Goal: Task Accomplishment & Management: Manage account settings

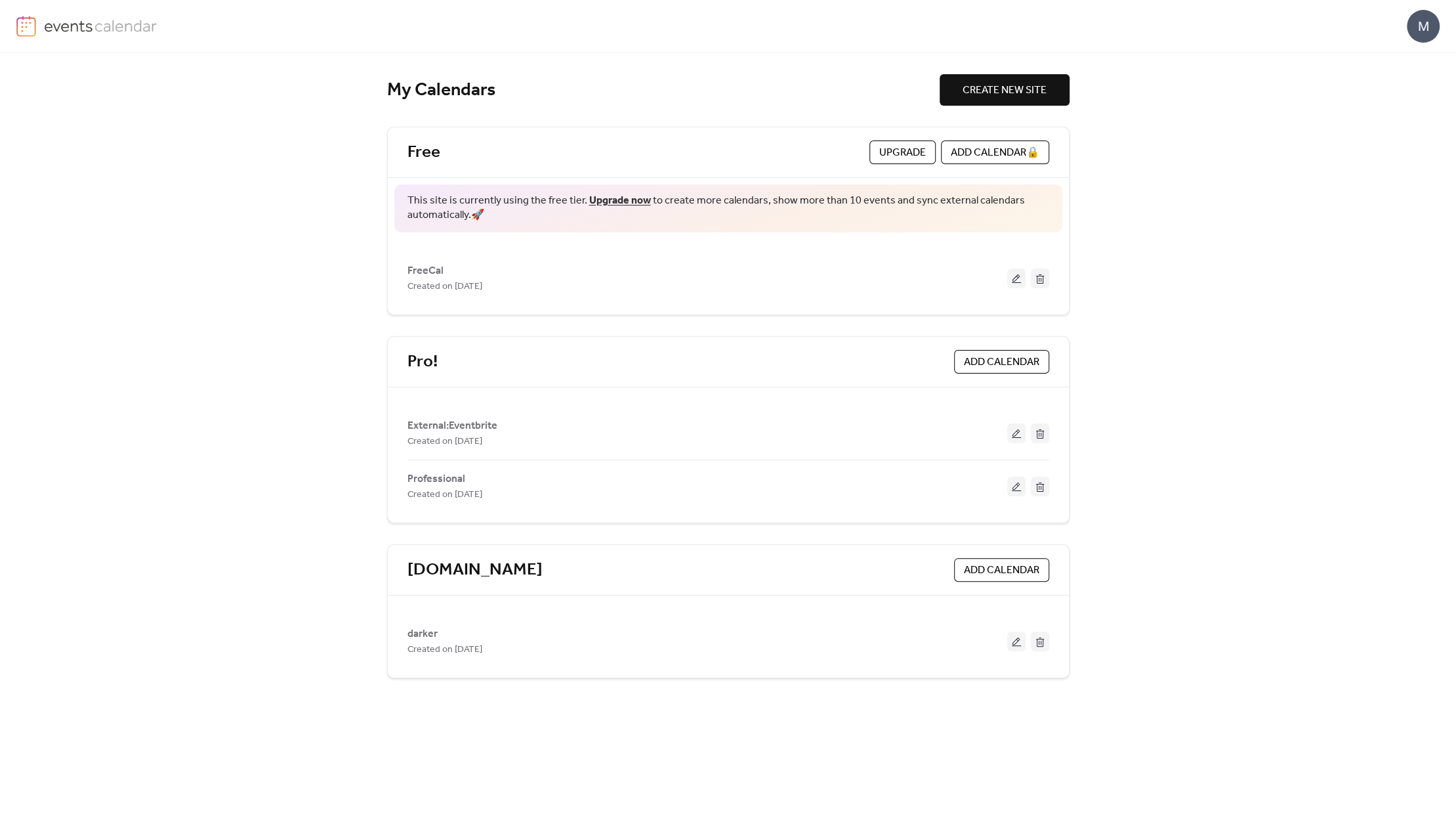
click at [1422, 22] on div "M" at bounding box center [1423, 26] width 33 height 33
click at [1403, 57] on span "Account" at bounding box center [1397, 59] width 39 height 16
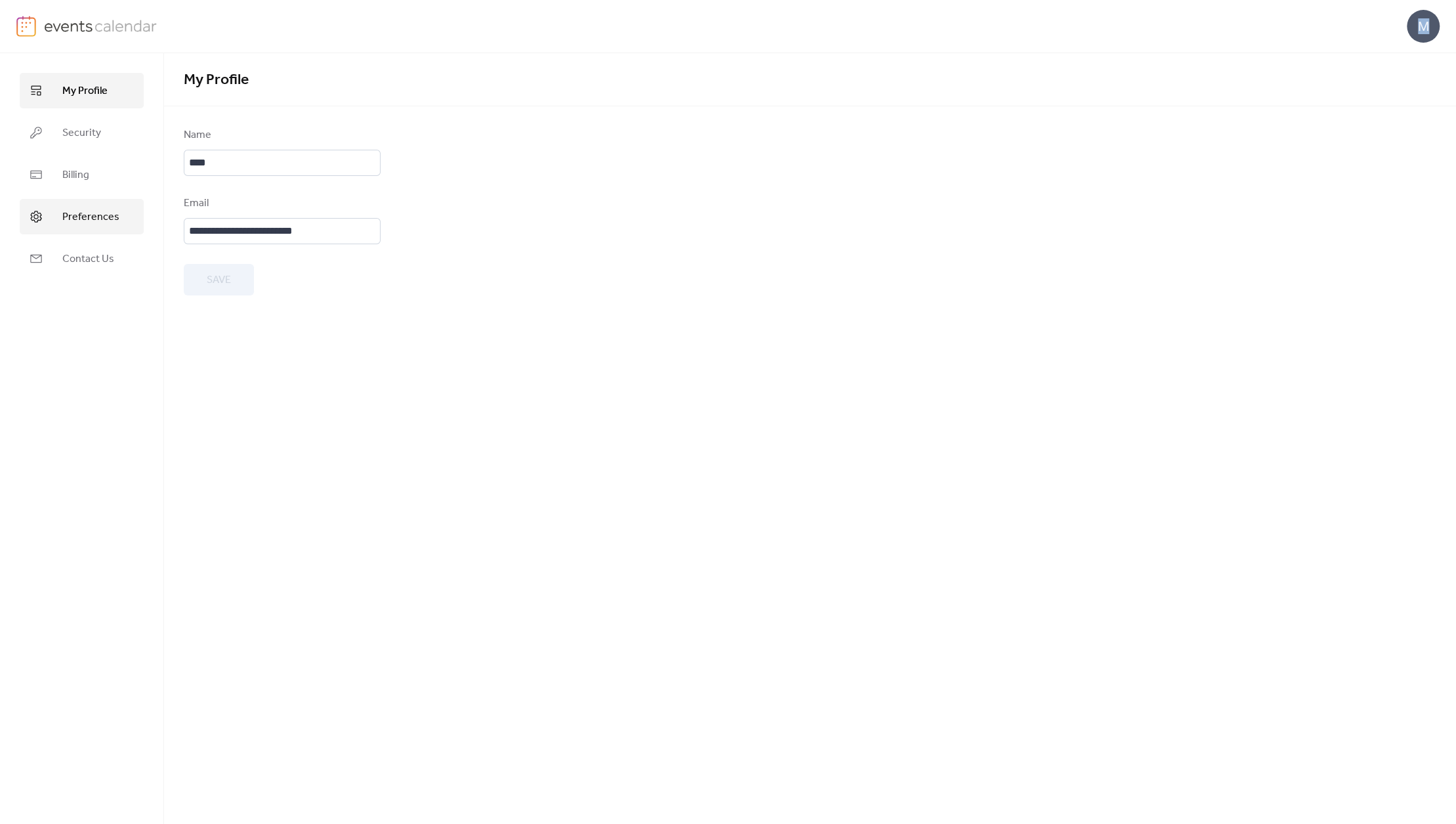
click at [63, 200] on link "Preferences" at bounding box center [82, 216] width 124 height 36
click at [678, 217] on div "Preferences Dashboard language English" at bounding box center [810, 438] width 1292 height 771
click at [33, 25] on img at bounding box center [26, 26] width 20 height 21
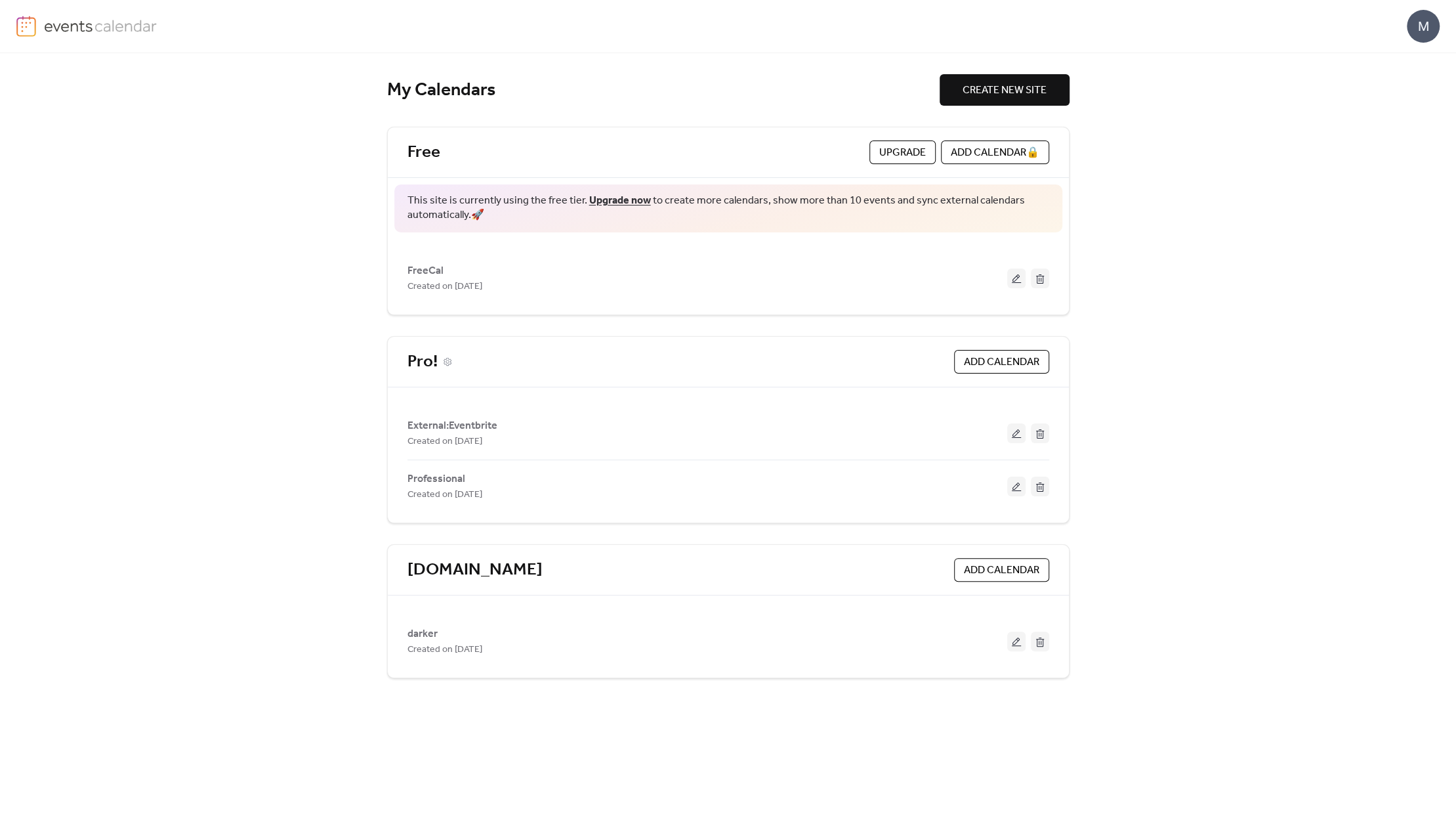
click at [422, 351] on link "Pro!" at bounding box center [422, 362] width 30 height 22
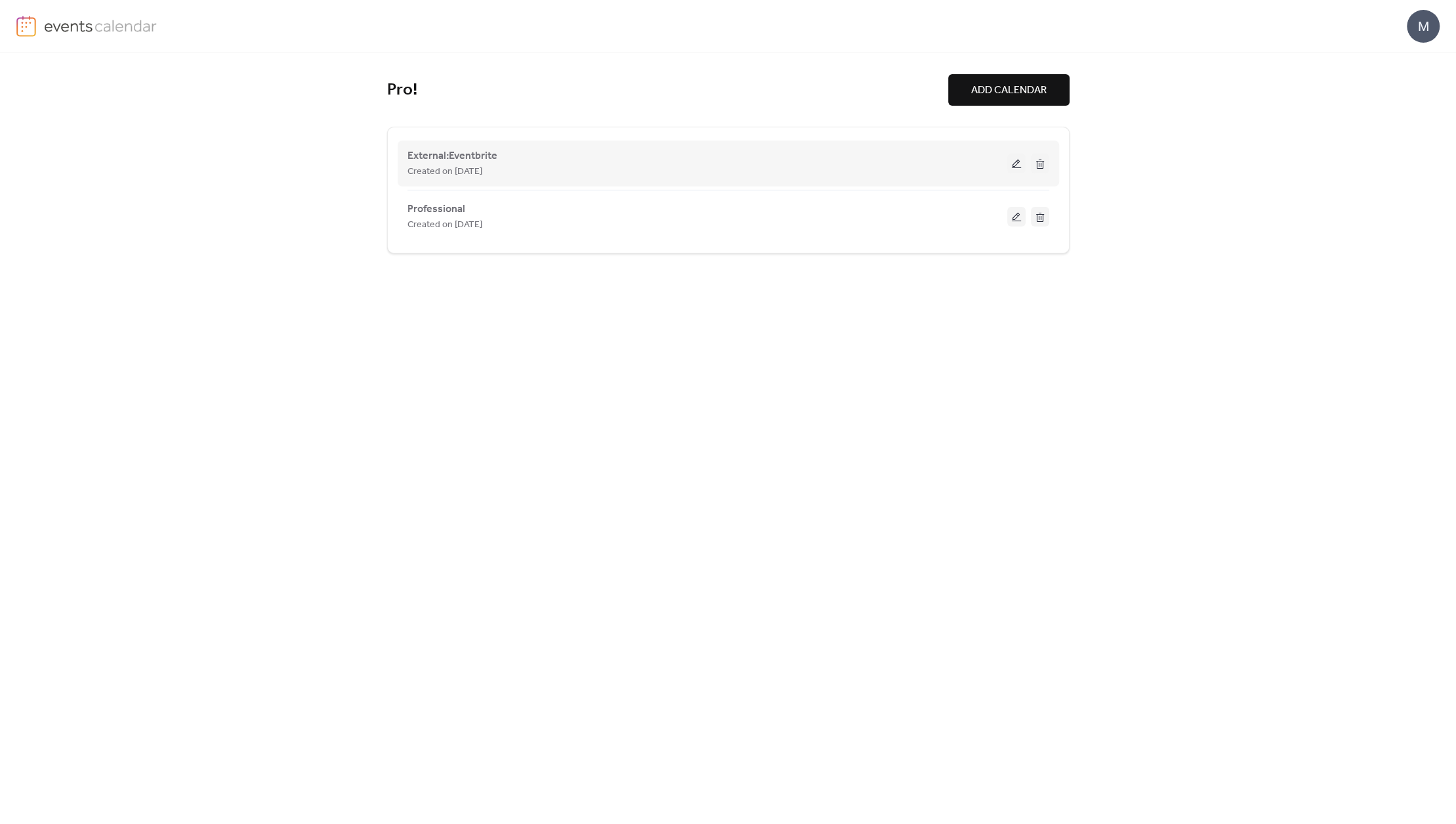
click at [432, 165] on span "Created on [DATE]" at bounding box center [445, 172] width 75 height 16
click at [431, 160] on span "External:Eventbrite" at bounding box center [452, 156] width 89 height 16
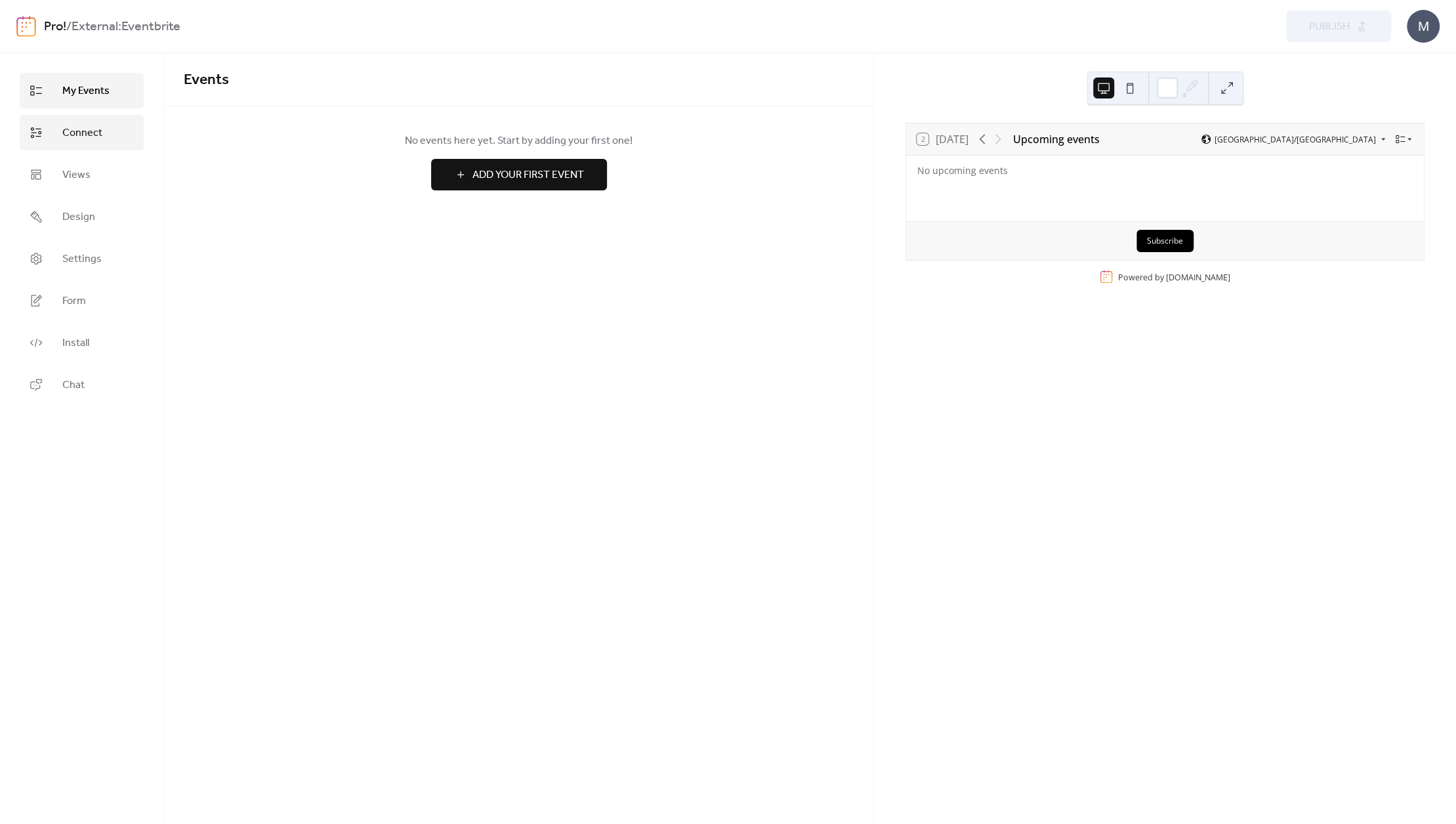
click at [82, 125] on span "Connect" at bounding box center [83, 133] width 40 height 16
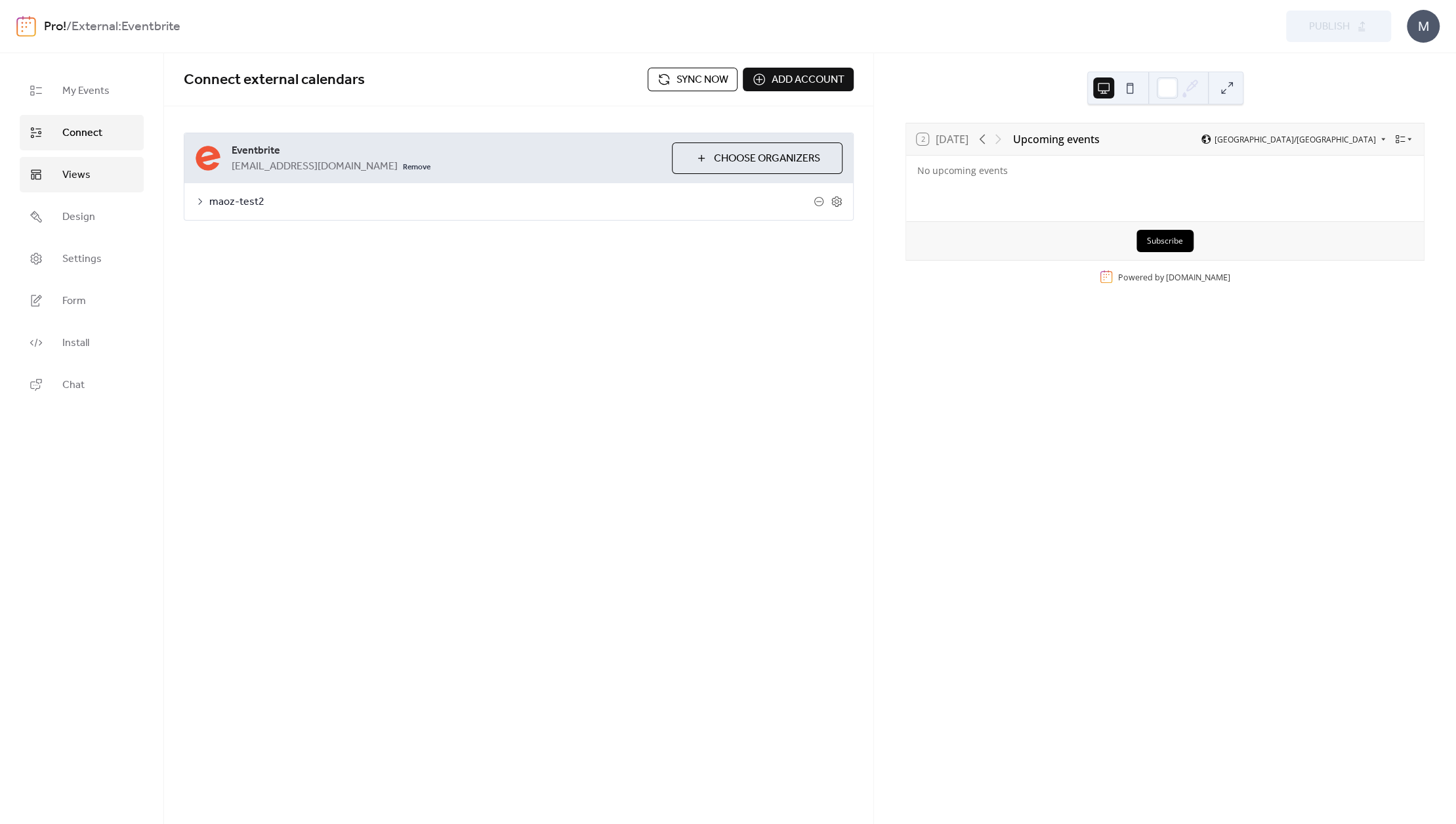
click at [79, 175] on span "Views" at bounding box center [76, 176] width 28 height 16
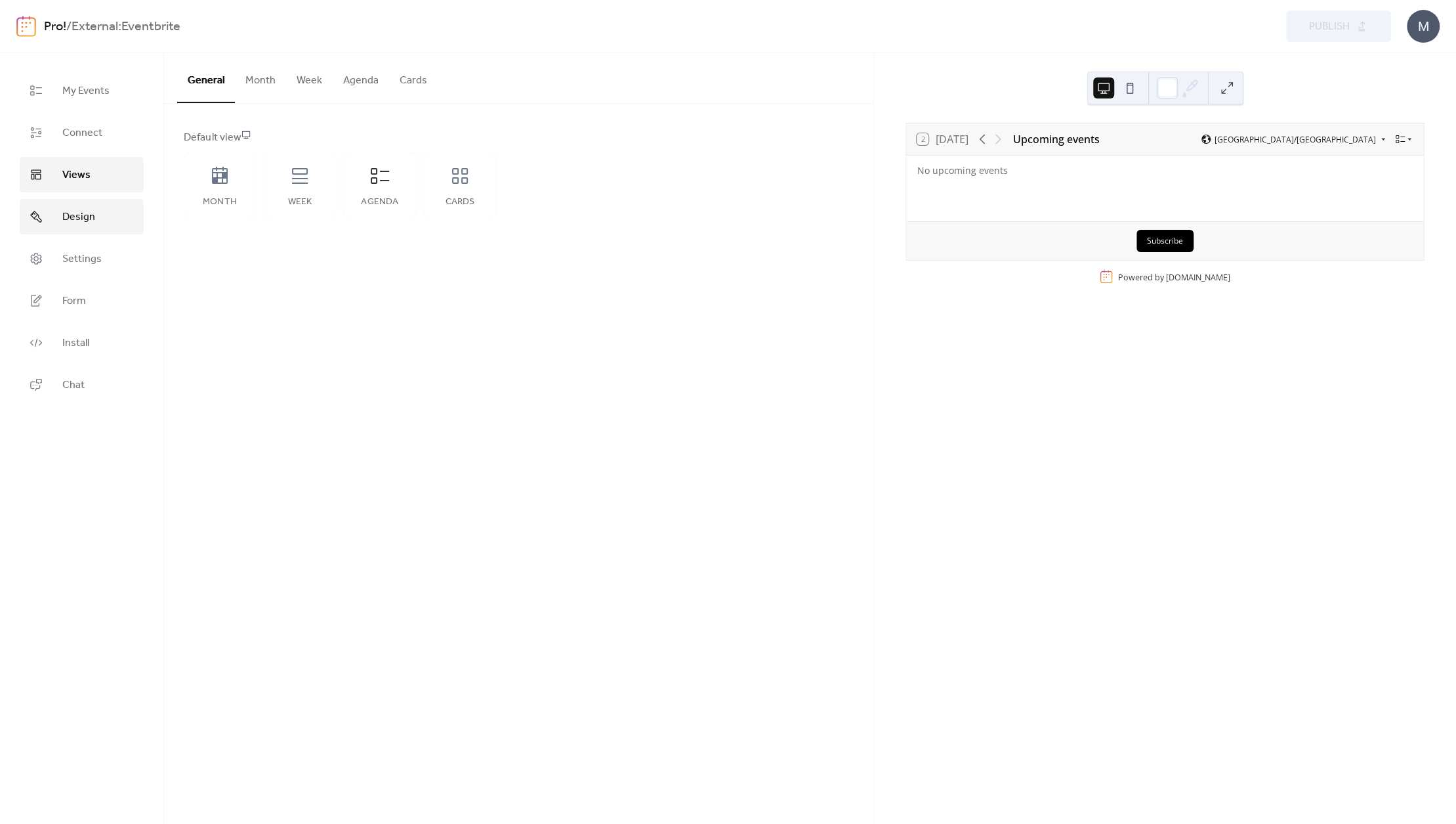
click at [83, 203] on link "Design" at bounding box center [82, 216] width 124 height 36
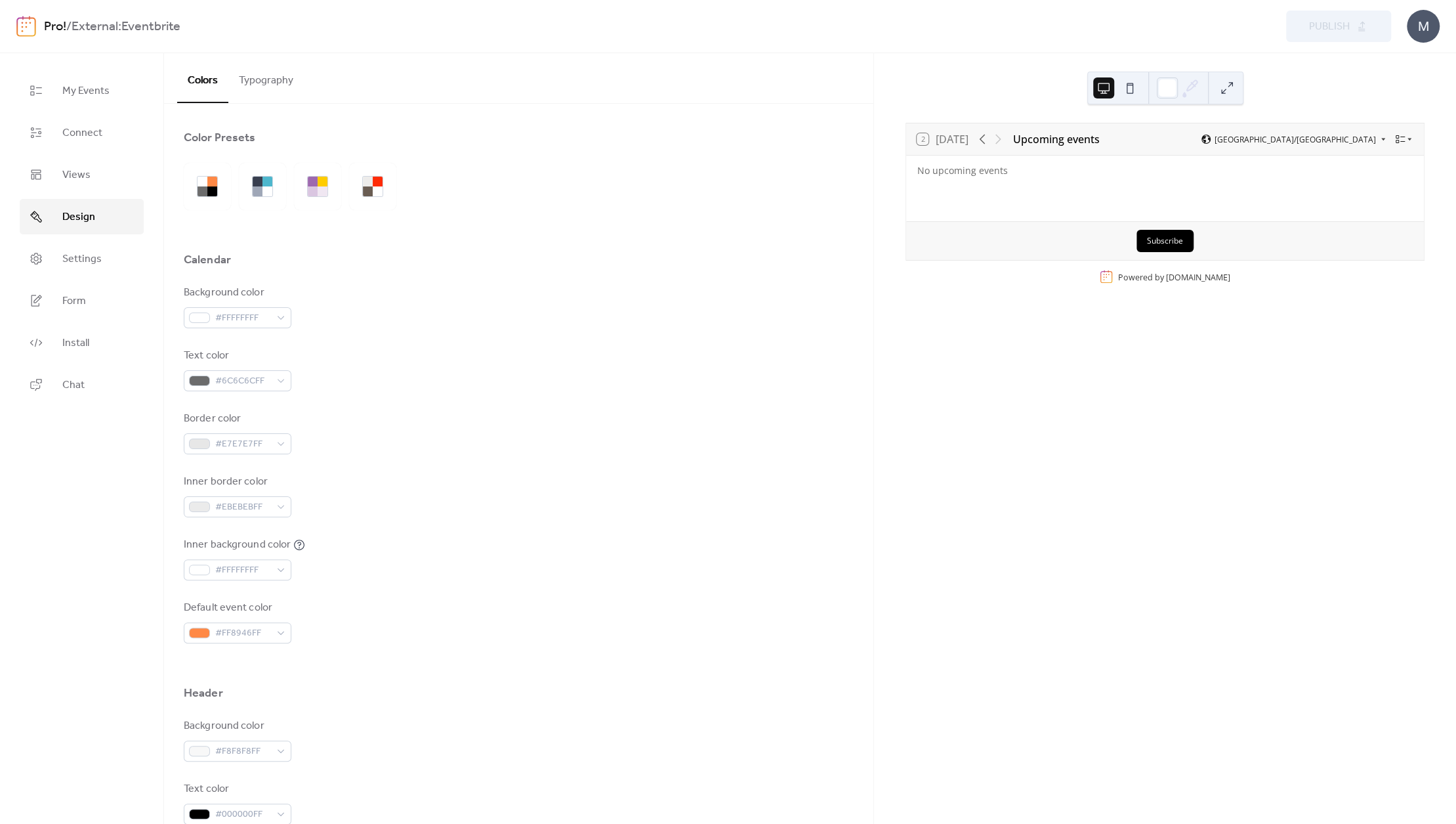
click at [87, 240] on ul "My Events Connect Views Design Settings Form Install Chat" at bounding box center [82, 237] width 124 height 329
click at [84, 256] on span "Settings" at bounding box center [82, 259] width 39 height 16
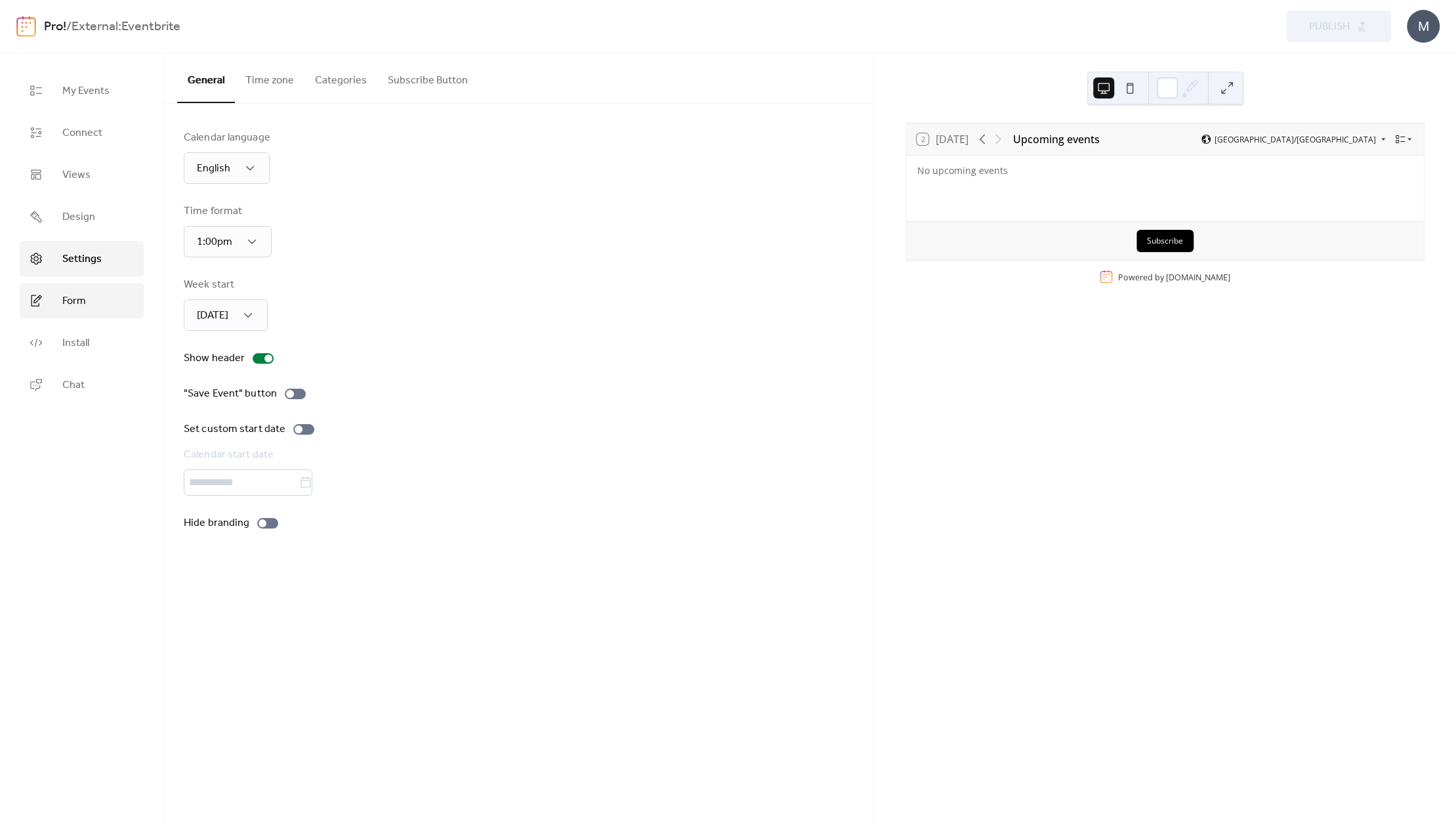
click at [72, 296] on span "Form" at bounding box center [74, 302] width 23 height 16
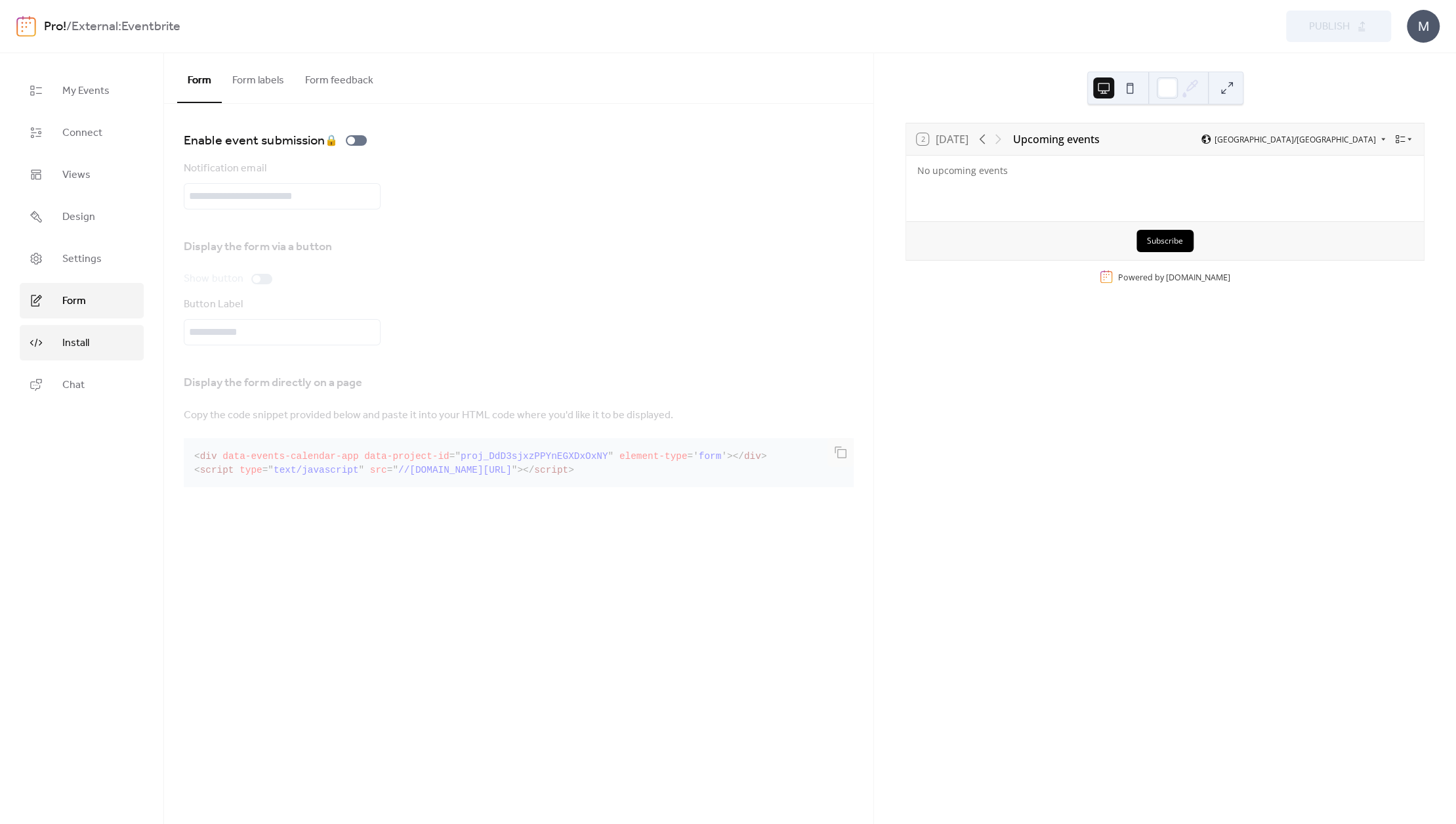
click at [75, 329] on link "Install" at bounding box center [82, 342] width 124 height 36
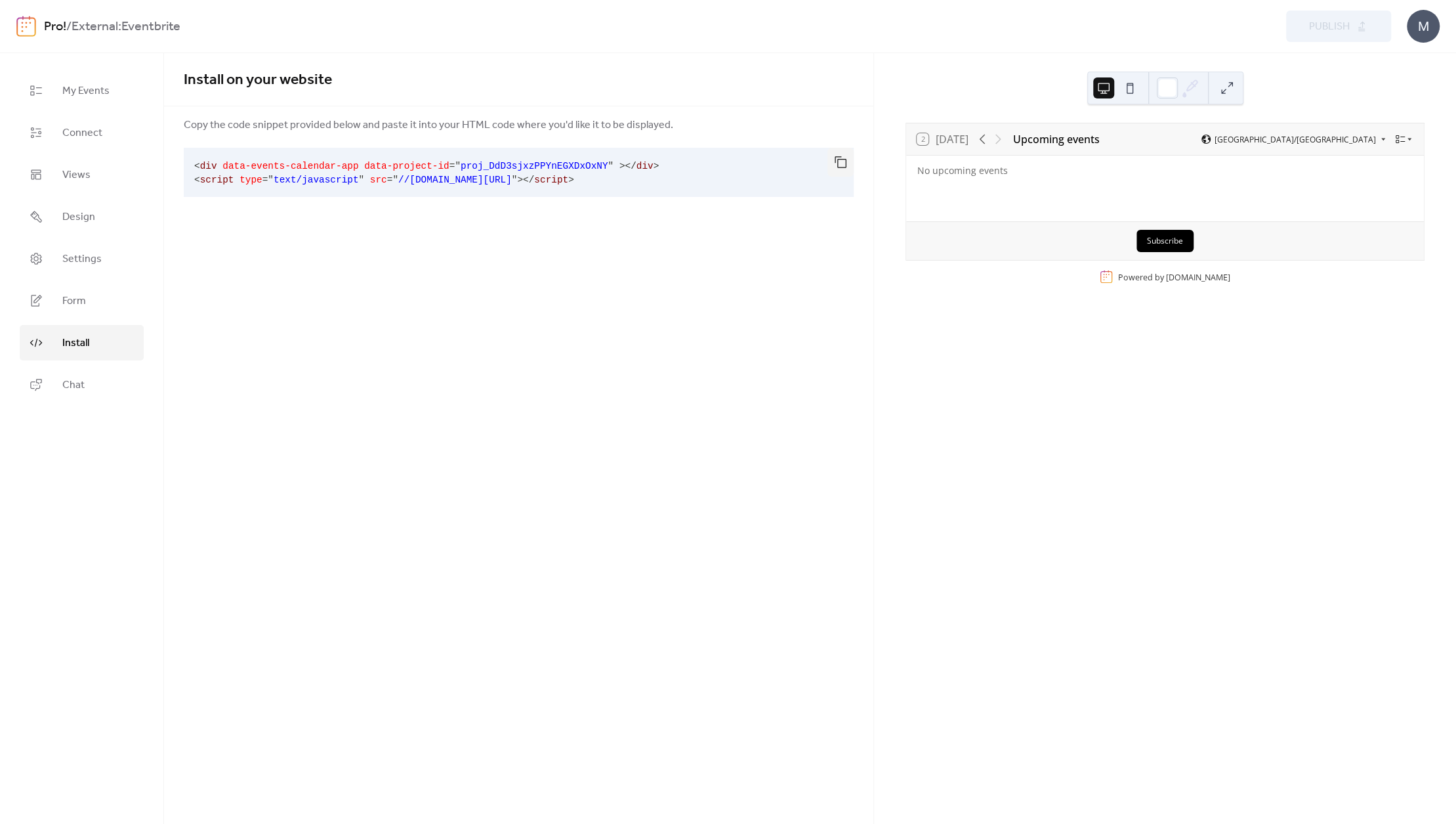
click at [68, 351] on span "Install" at bounding box center [76, 343] width 27 height 16
click at [72, 379] on span "Chat" at bounding box center [74, 385] width 23 height 16
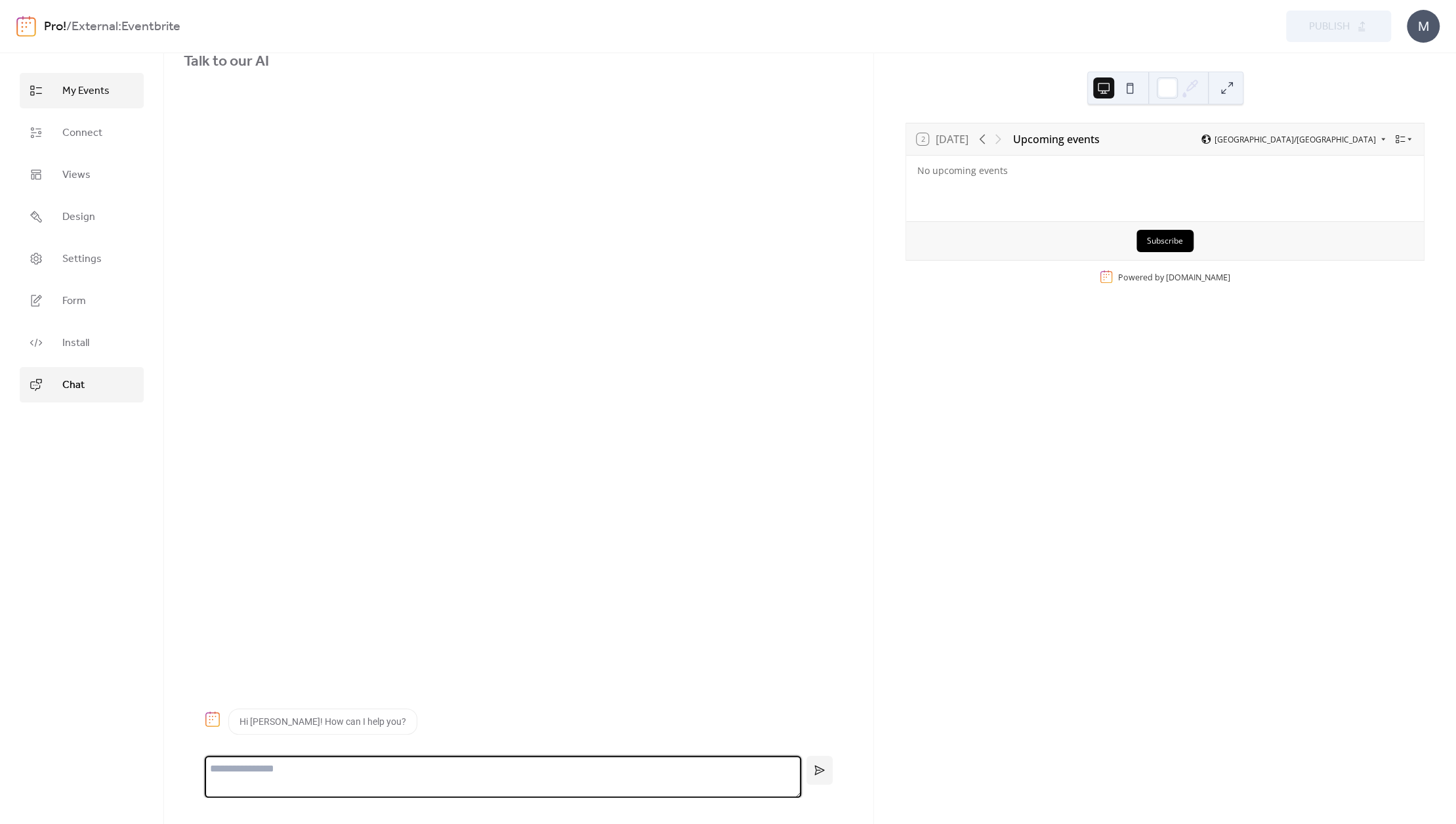
click at [82, 103] on link "My Events" at bounding box center [82, 90] width 124 height 36
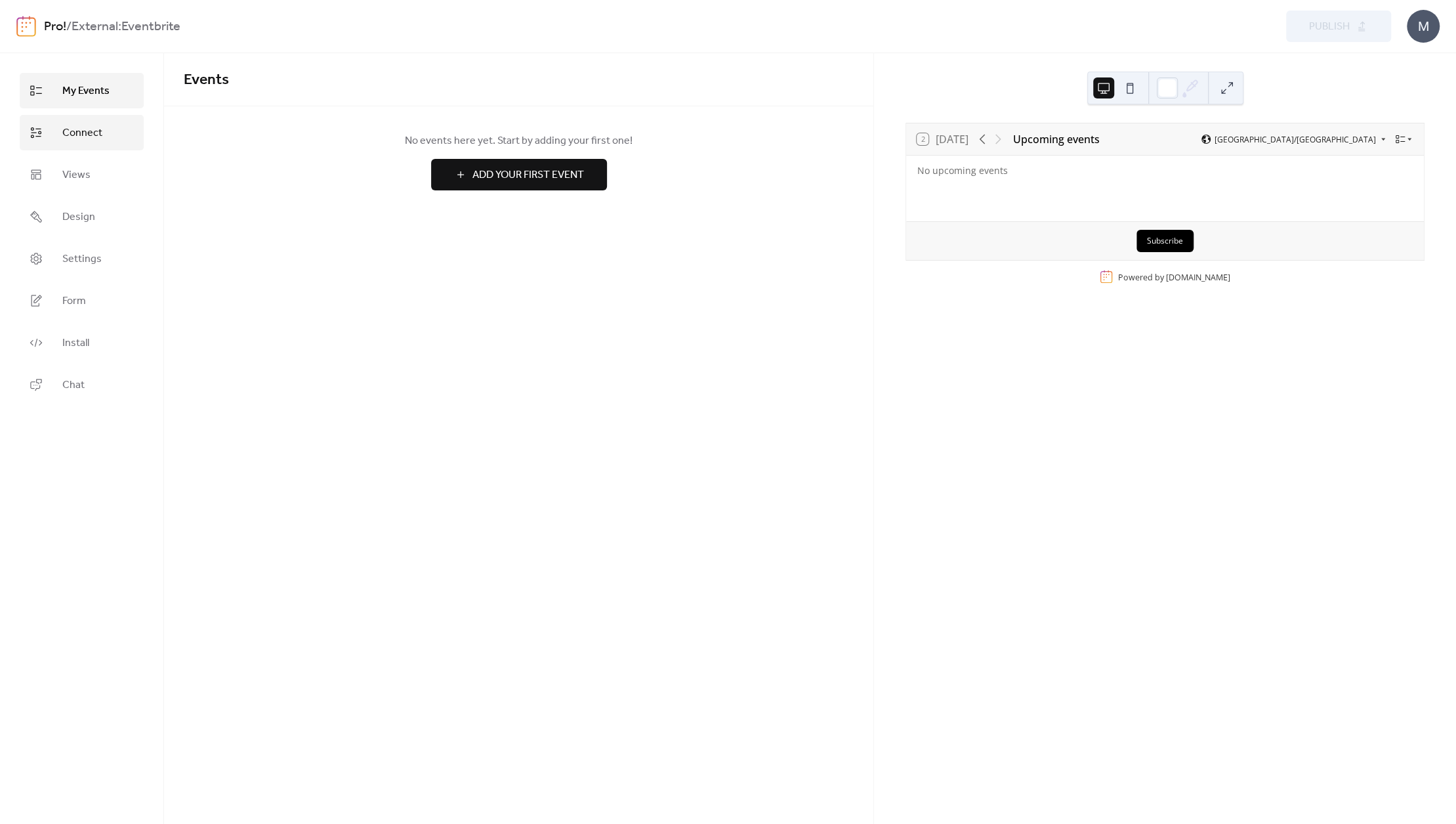
click at [61, 123] on link "Connect" at bounding box center [82, 132] width 124 height 36
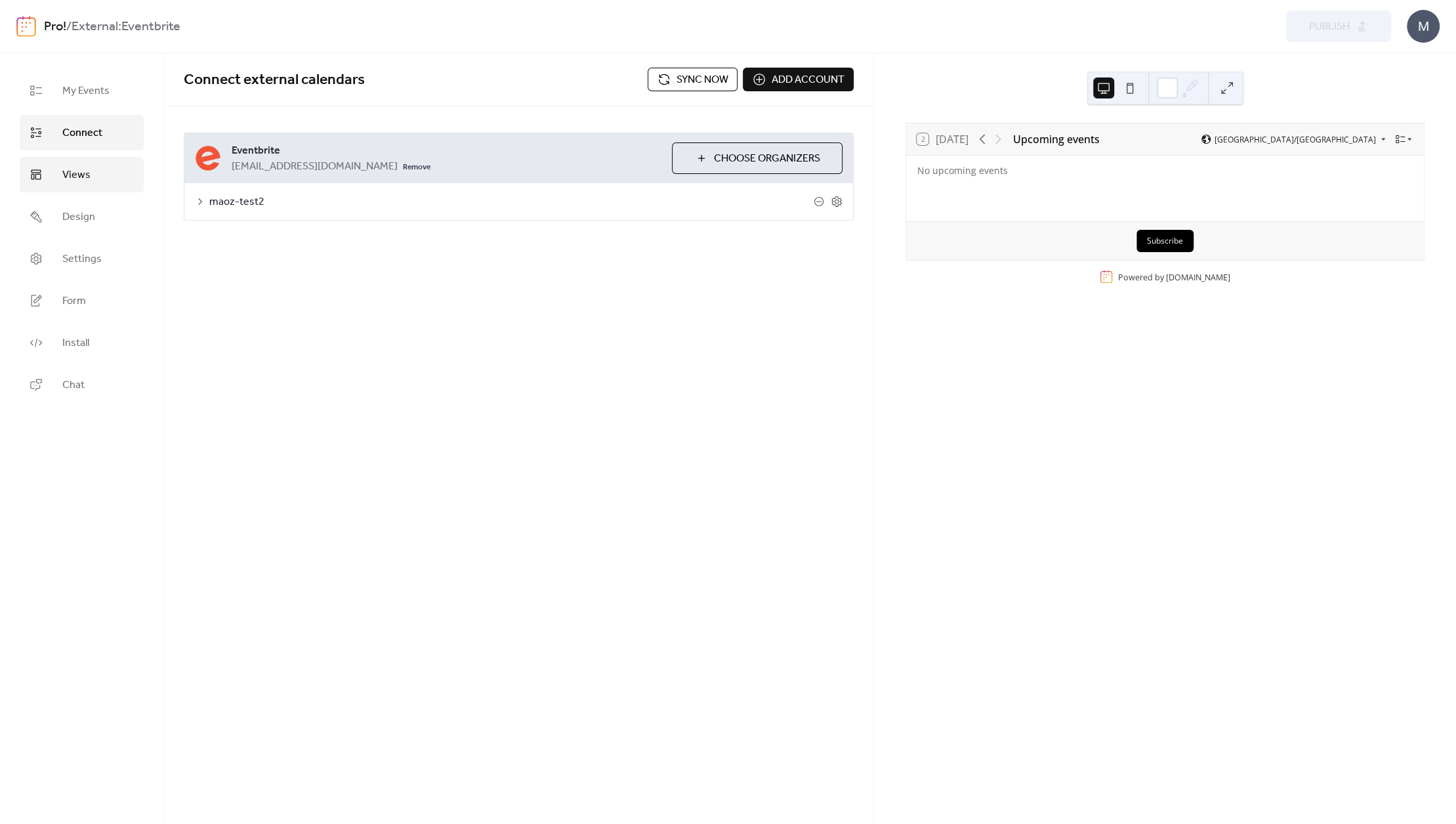
click at [69, 168] on span "Views" at bounding box center [76, 176] width 28 height 16
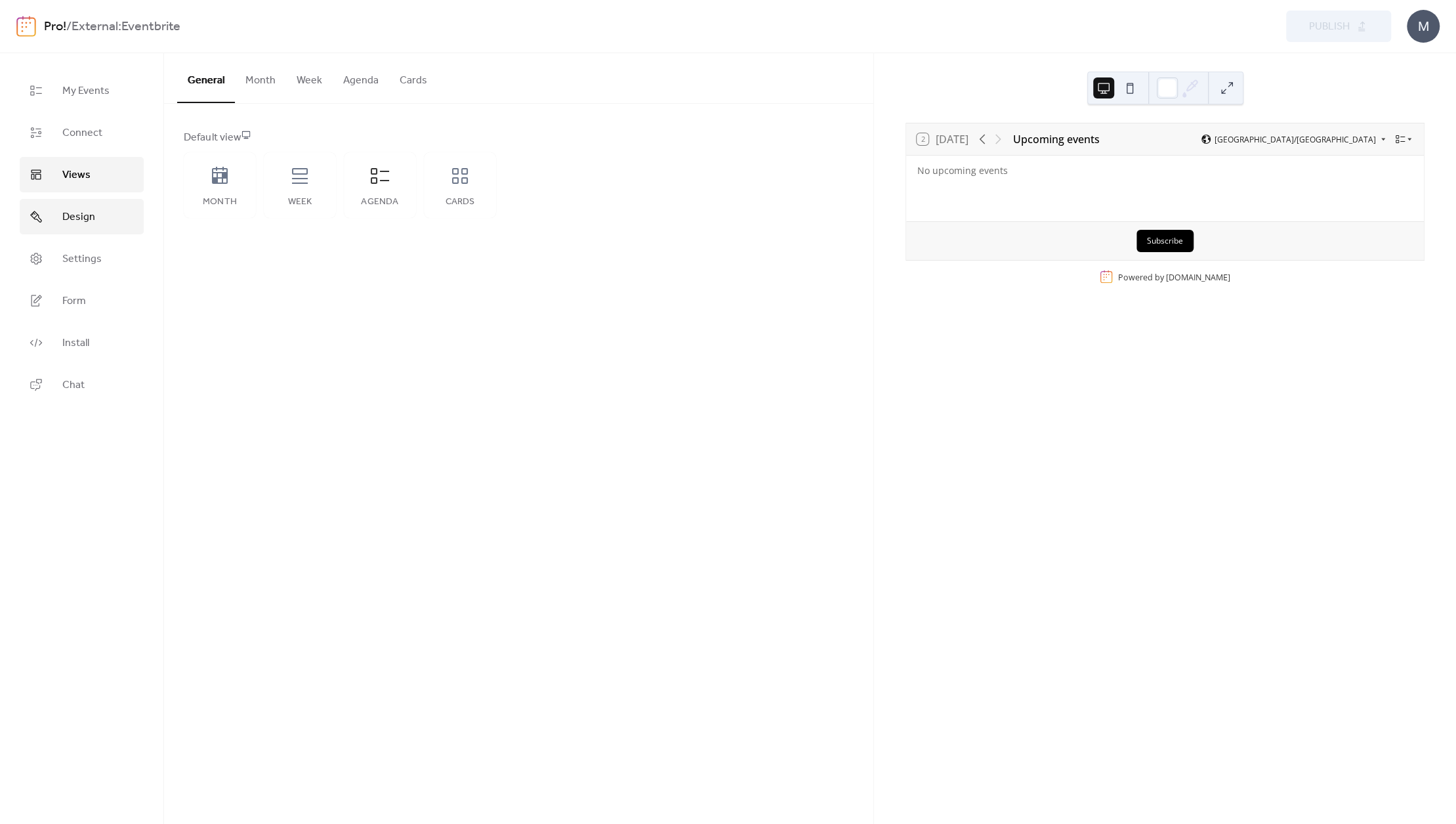
click at [79, 206] on link "Design" at bounding box center [82, 216] width 124 height 36
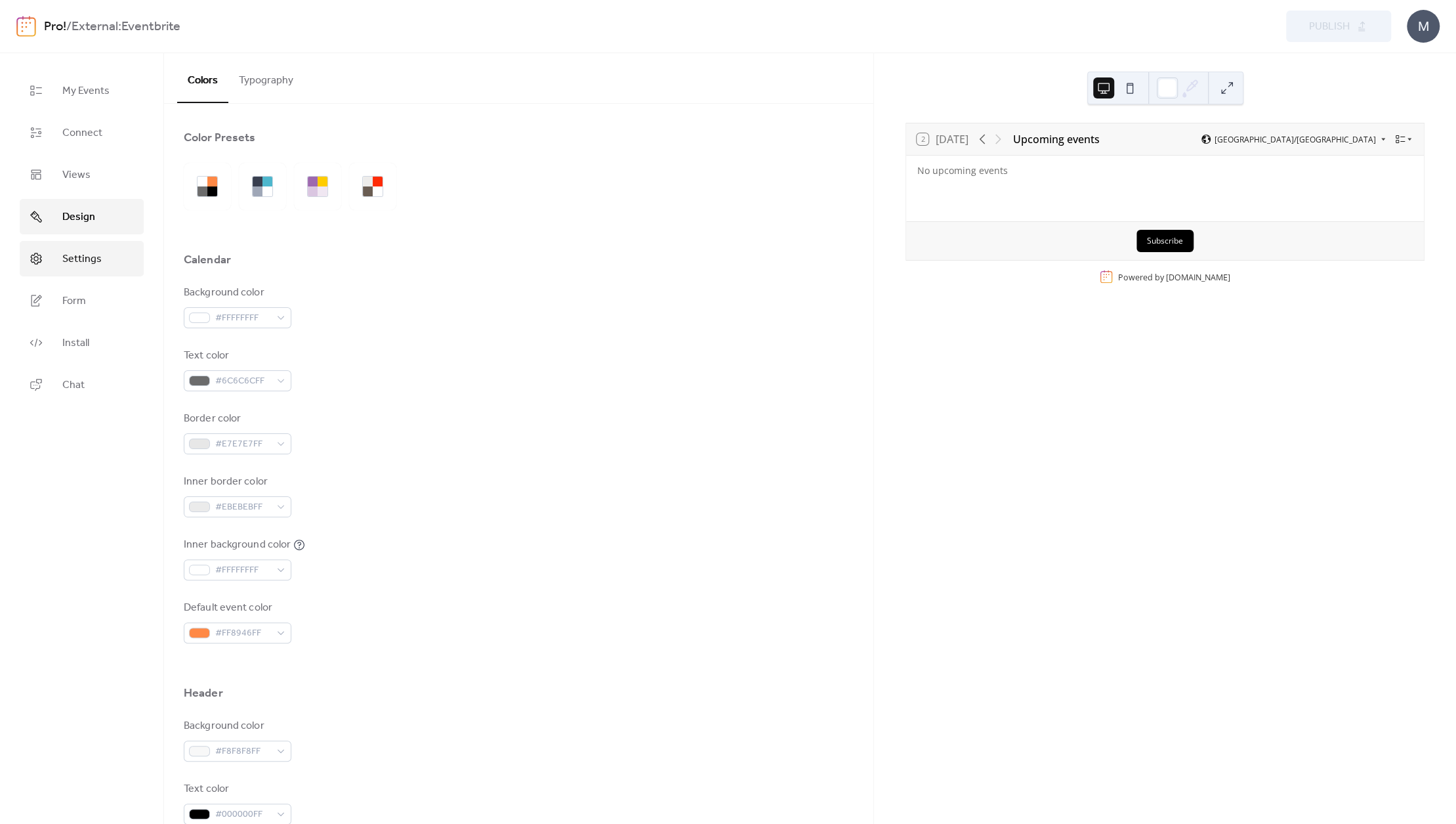
click at [75, 256] on span "Settings" at bounding box center [82, 259] width 39 height 16
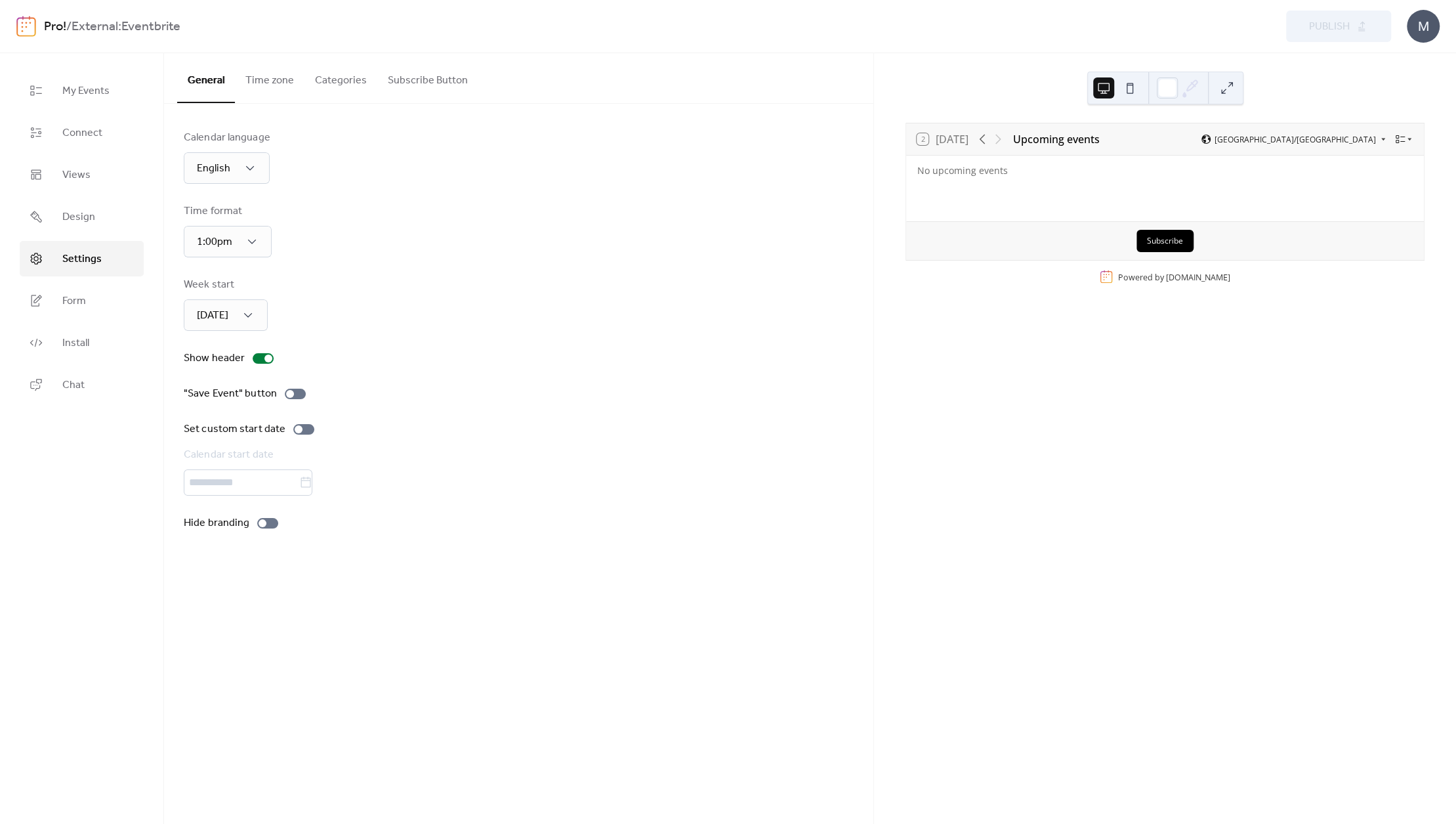
click at [73, 318] on ul "My Events Connect Views Design Settings Form Install Chat" at bounding box center [82, 237] width 124 height 329
click at [74, 309] on span "Form" at bounding box center [74, 302] width 23 height 16
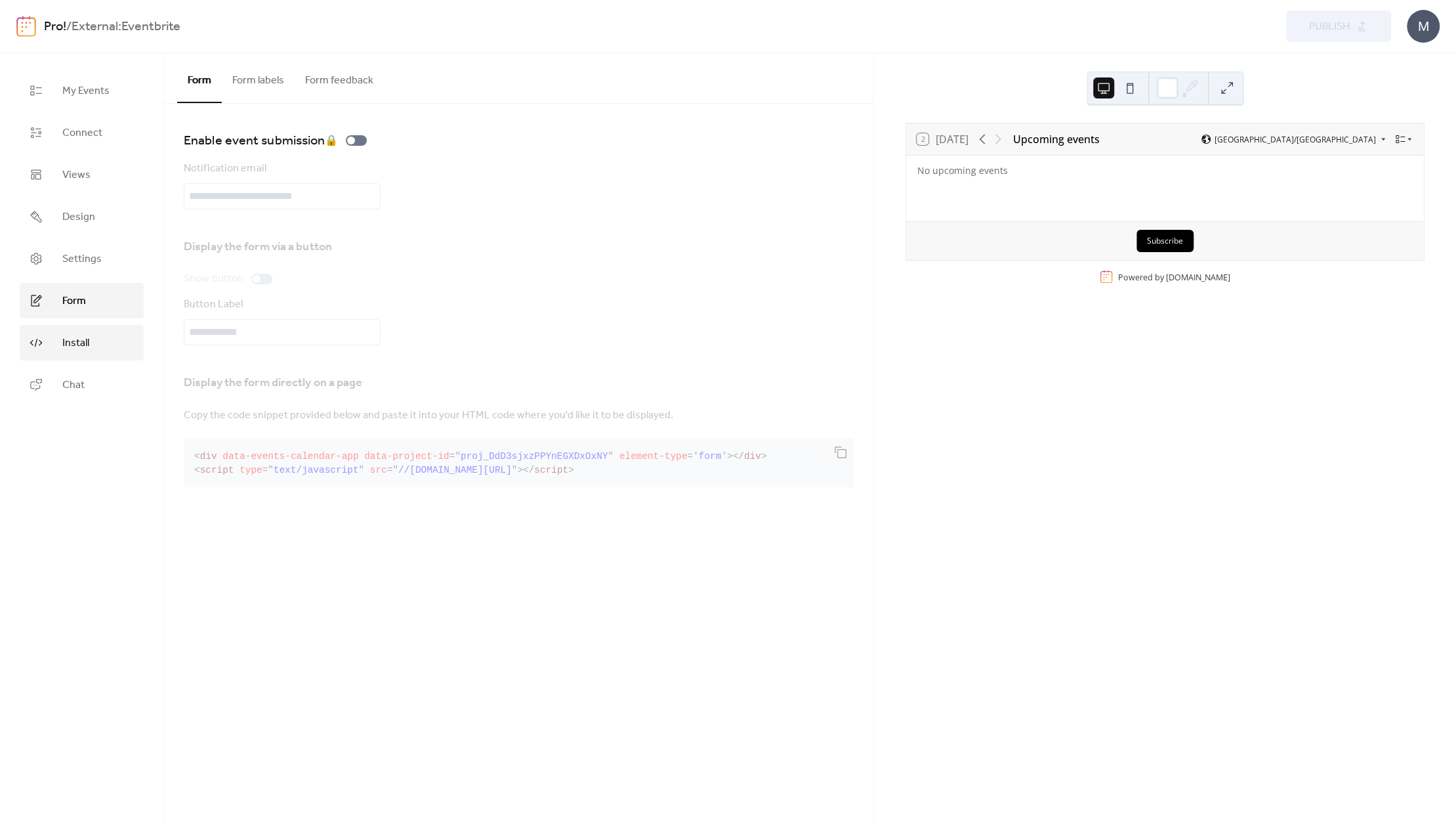
click at [82, 344] on span "Install" at bounding box center [76, 343] width 27 height 16
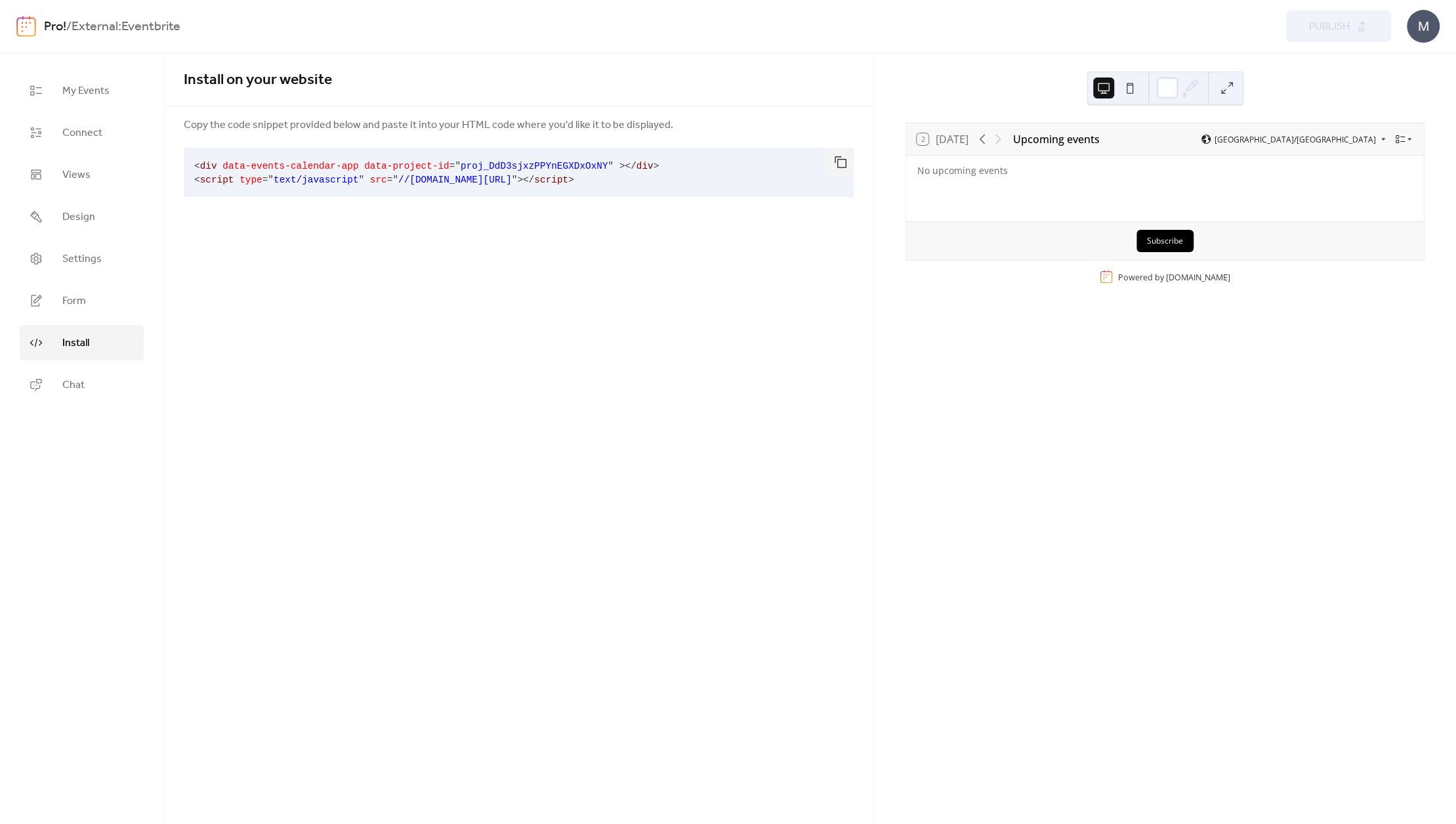
click at [71, 355] on link "Install" at bounding box center [82, 342] width 124 height 36
click at [71, 379] on span "Chat" at bounding box center [74, 385] width 23 height 16
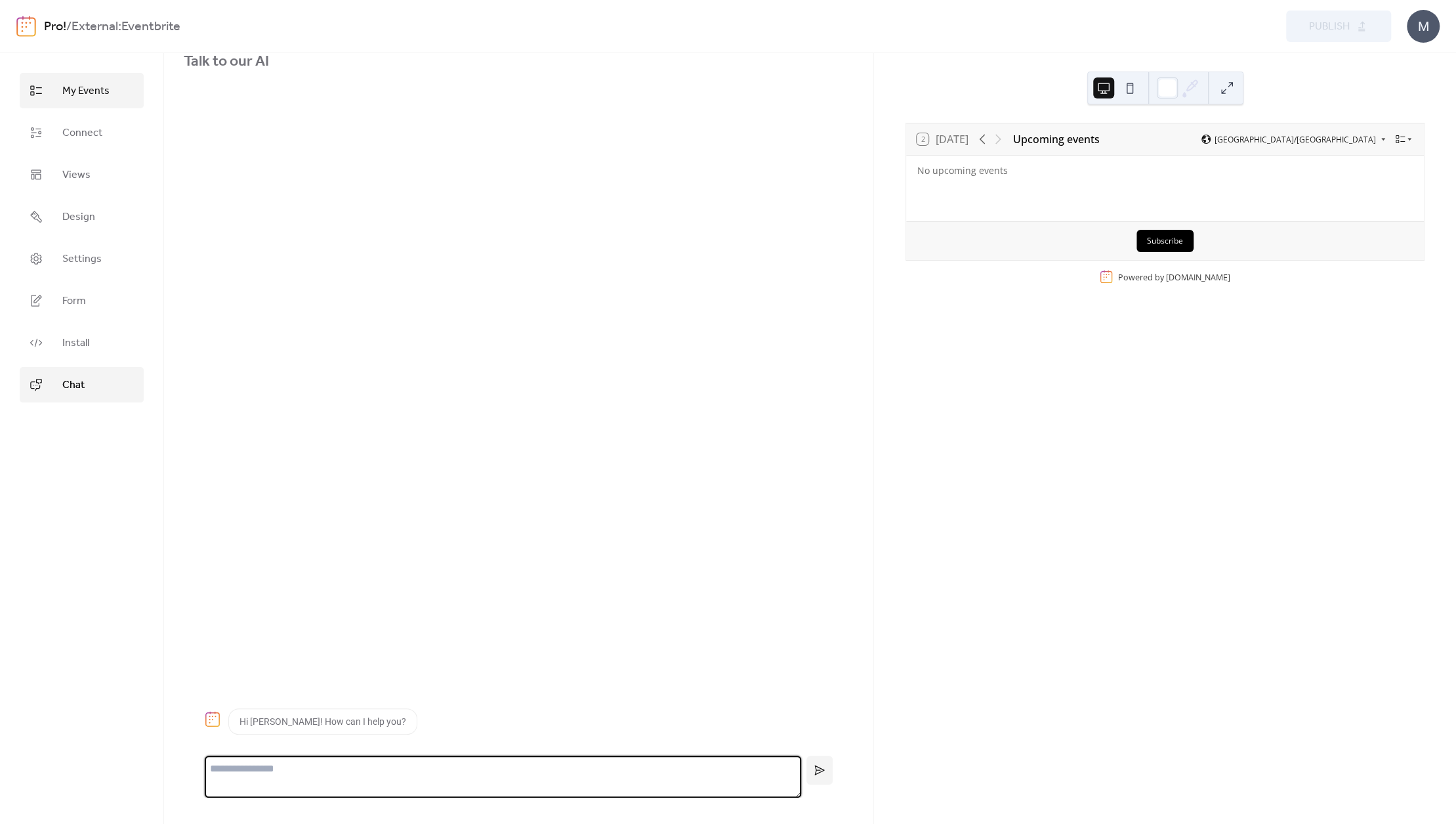
click at [77, 96] on span "My Events" at bounding box center [86, 91] width 47 height 16
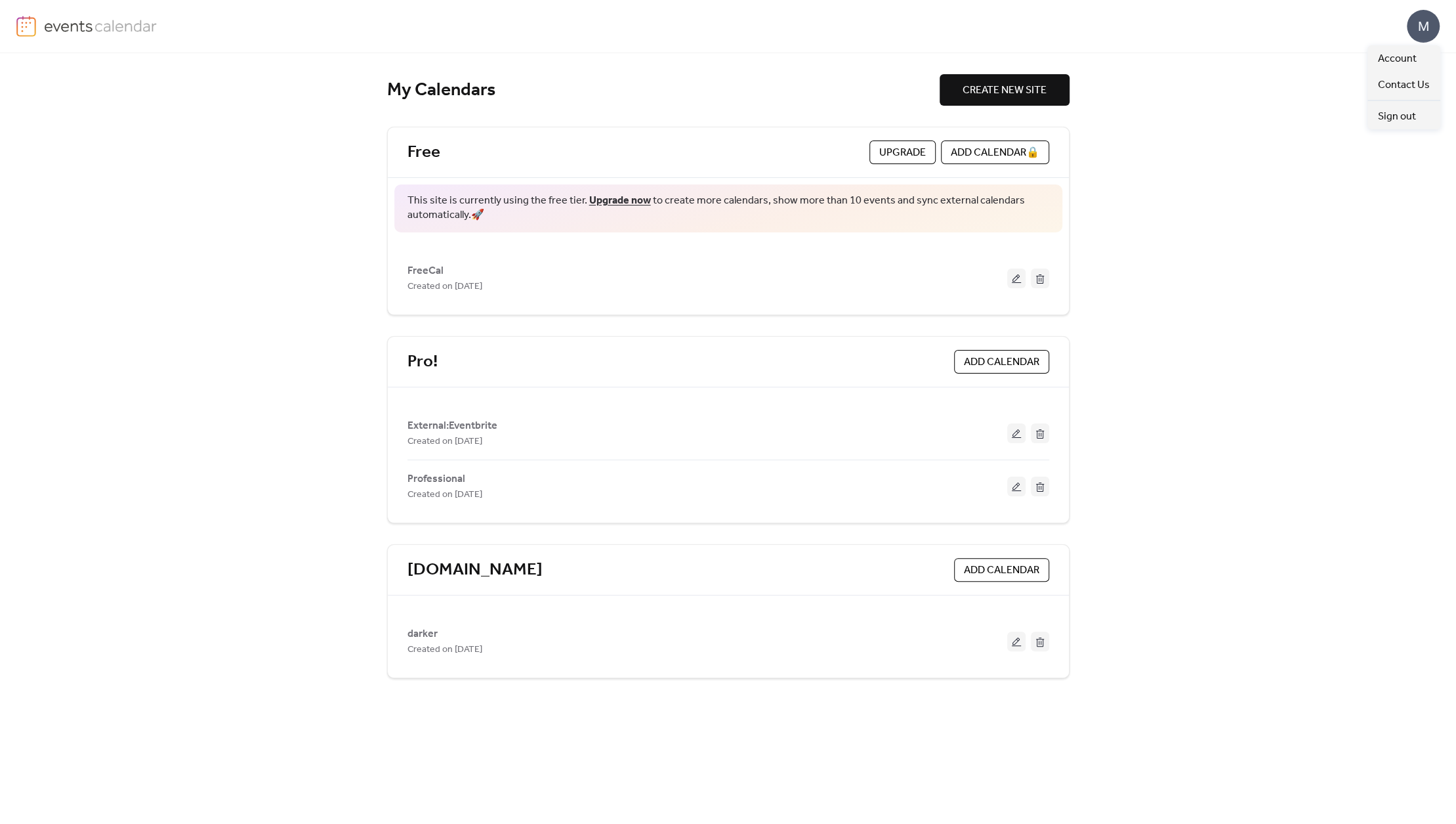
click at [1416, 28] on div "M" at bounding box center [1423, 26] width 33 height 33
click at [1395, 118] on span "Sign out" at bounding box center [1397, 116] width 38 height 16
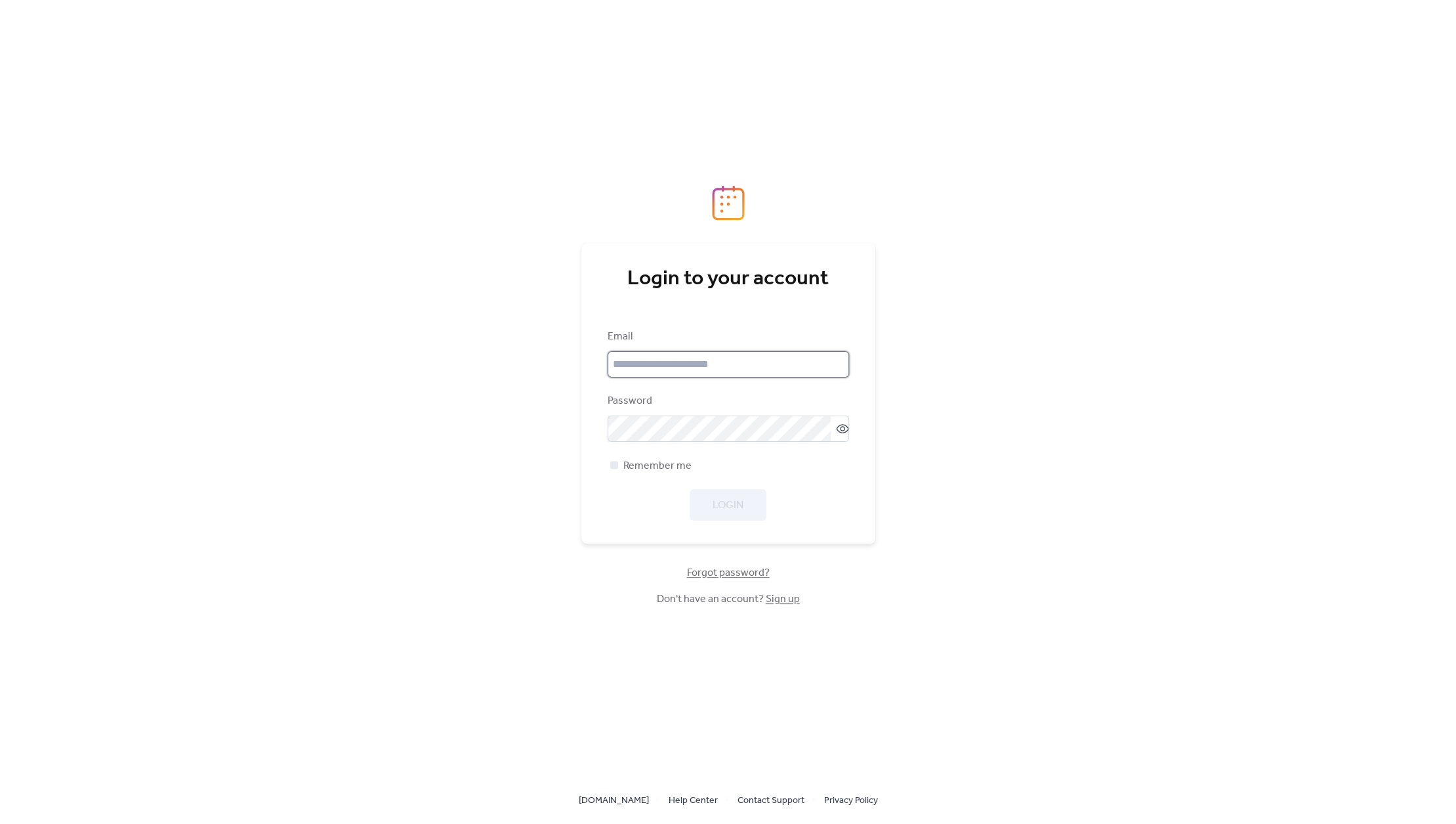
click at [705, 362] on input "email" at bounding box center [728, 364] width 242 height 26
click at [1001, 319] on div "Login to your account Email Password Remember me Login Forgot password? Don't h…" at bounding box center [728, 412] width 1456 height 824
click at [722, 361] on input "email" at bounding box center [728, 364] width 242 height 26
drag, startPoint x: 991, startPoint y: 309, endPoint x: 989, endPoint y: 325, distance: 16.1
click at [990, 312] on div "Login to your account Email Password Remember me Login Forgot password? Don't h…" at bounding box center [728, 412] width 1456 height 824
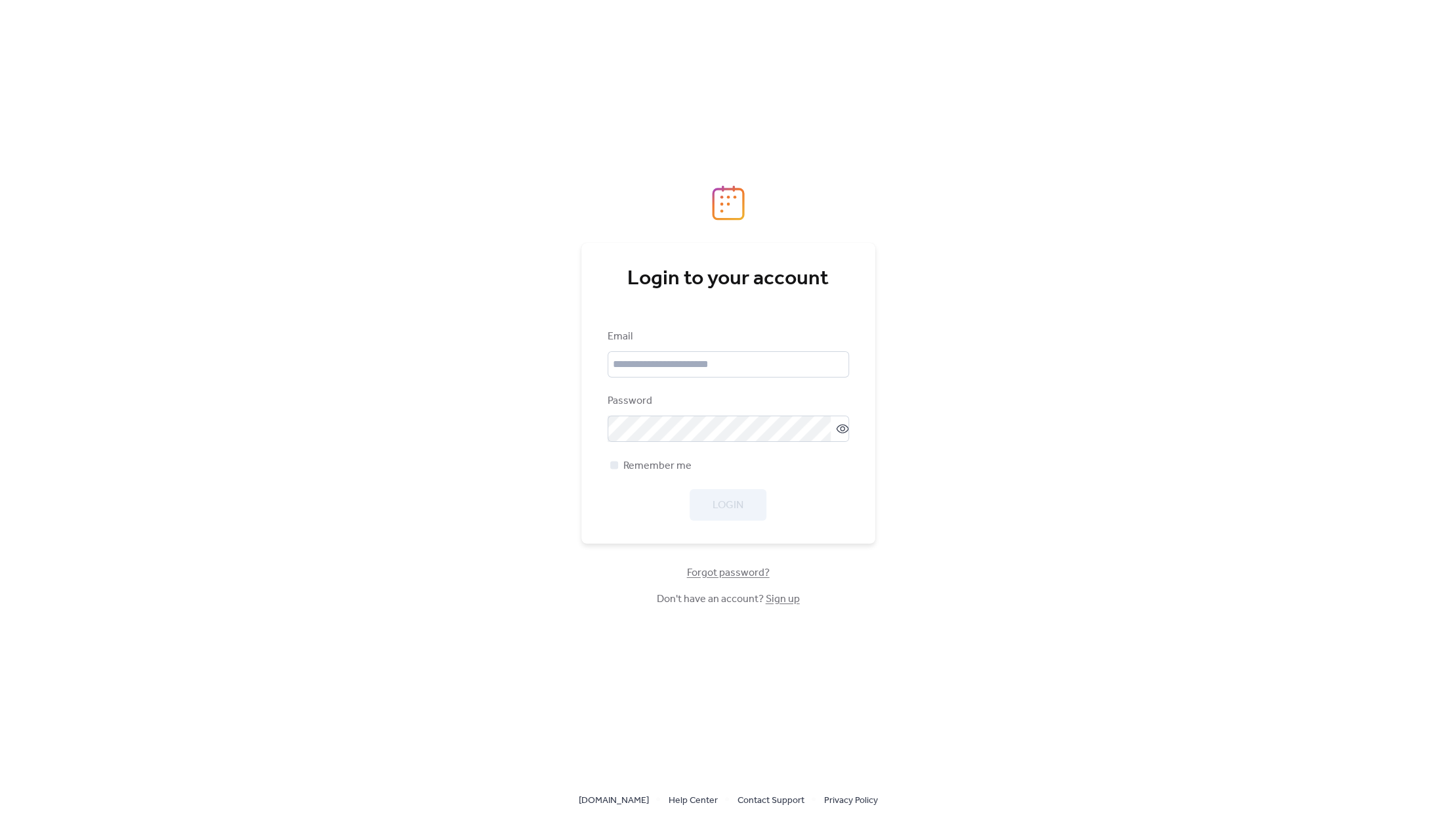
click at [787, 603] on link "Sign up" at bounding box center [782, 598] width 34 height 20
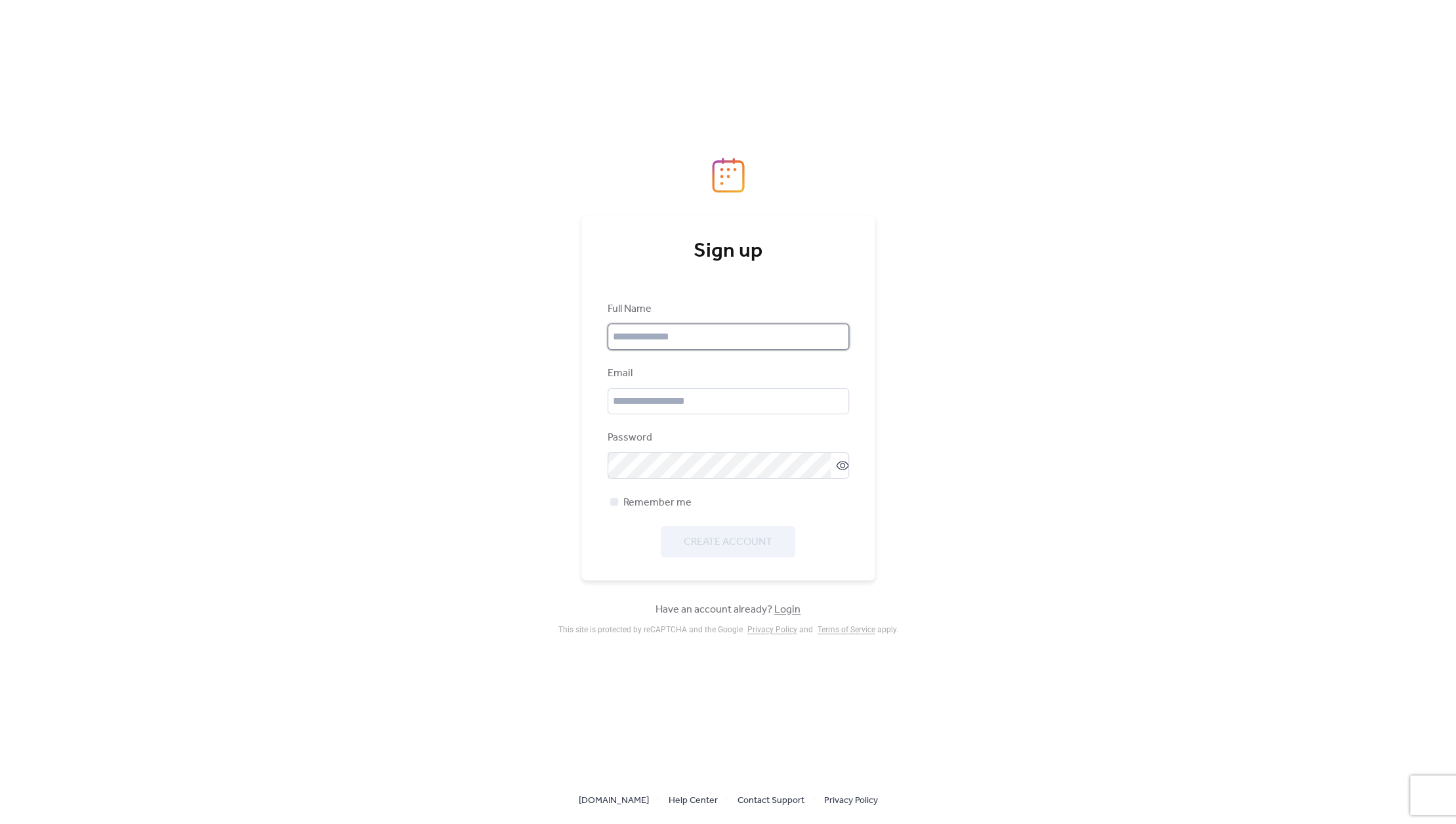
click at [655, 329] on input "text" at bounding box center [728, 336] width 242 height 26
type input "********"
type input "**********"
click at [361, 447] on div "**********" at bounding box center [728, 412] width 1456 height 824
click at [698, 535] on span "Create Account" at bounding box center [728, 542] width 89 height 16
